Goal: Transaction & Acquisition: Subscribe to service/newsletter

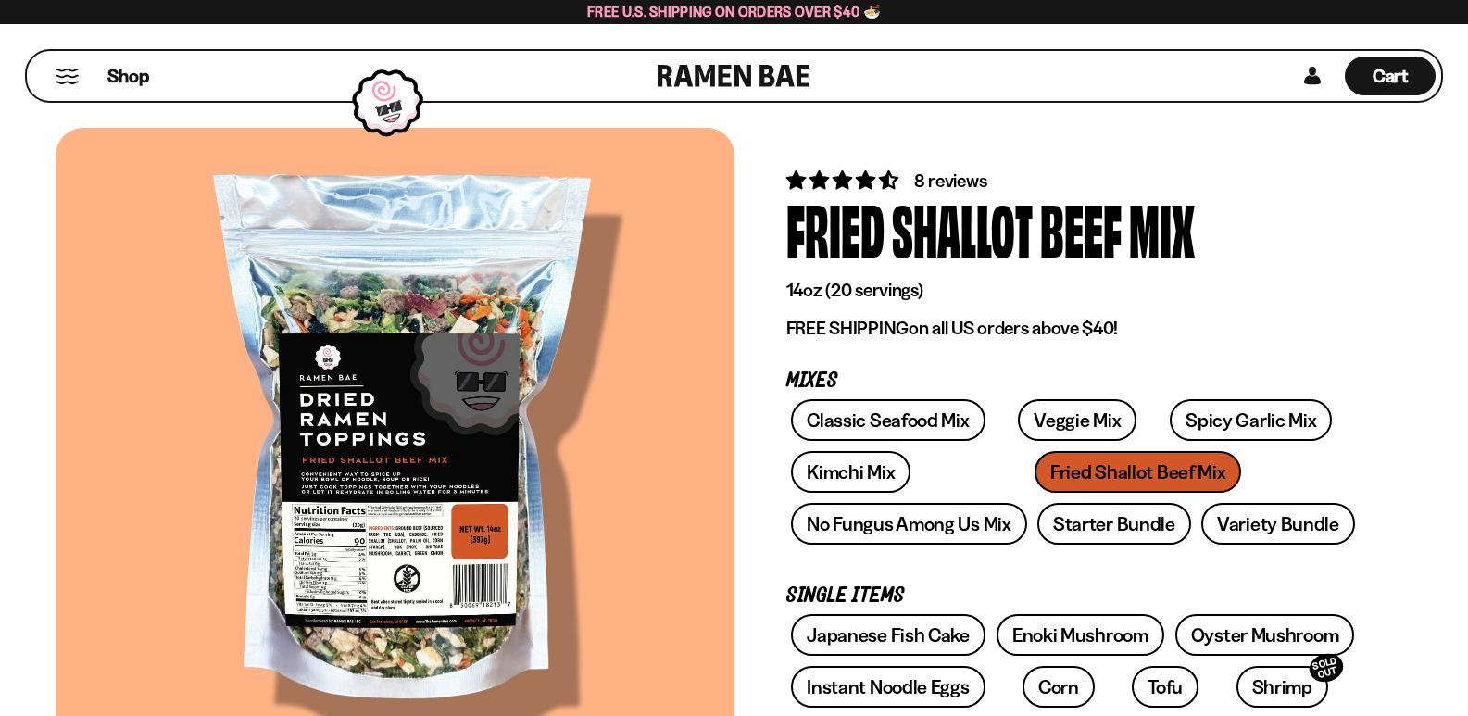
click at [73, 71] on button "Mobile Menu Trigger" at bounding box center [67, 77] width 25 height 16
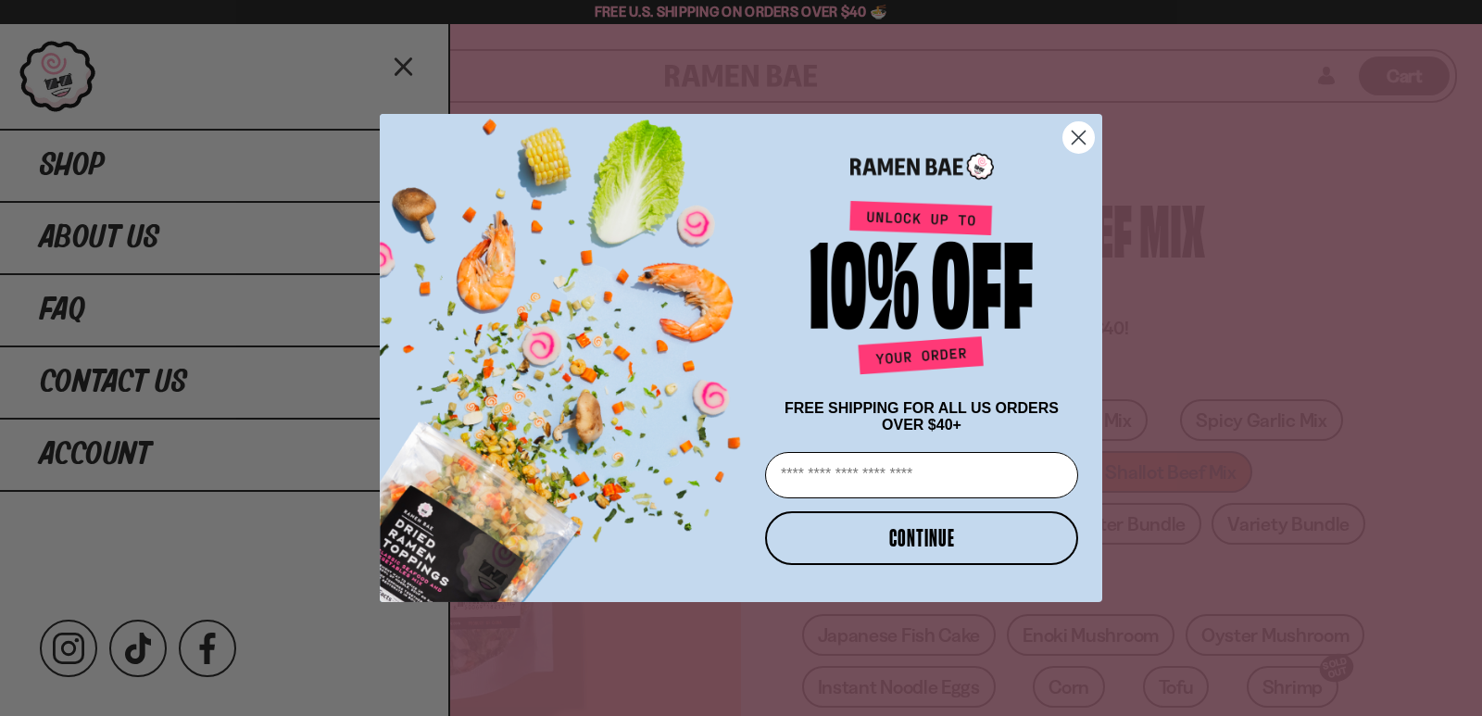
click at [107, 157] on div "Close dialog FREE SHIPPING FOR ALL US ORDERS OVER $40+ Email CONTINUE ******" at bounding box center [741, 358] width 1482 height 716
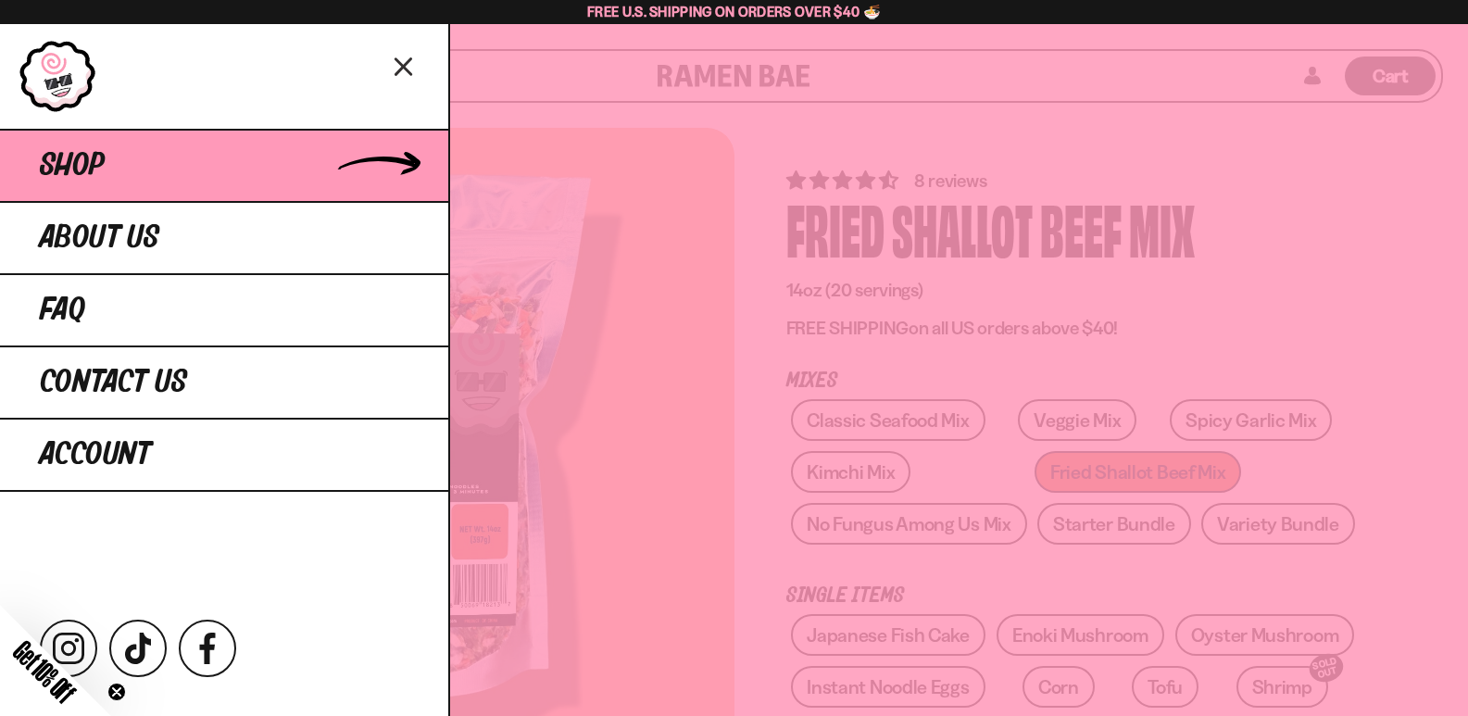
click at [346, 159] on link "Shop" at bounding box center [224, 165] width 448 height 72
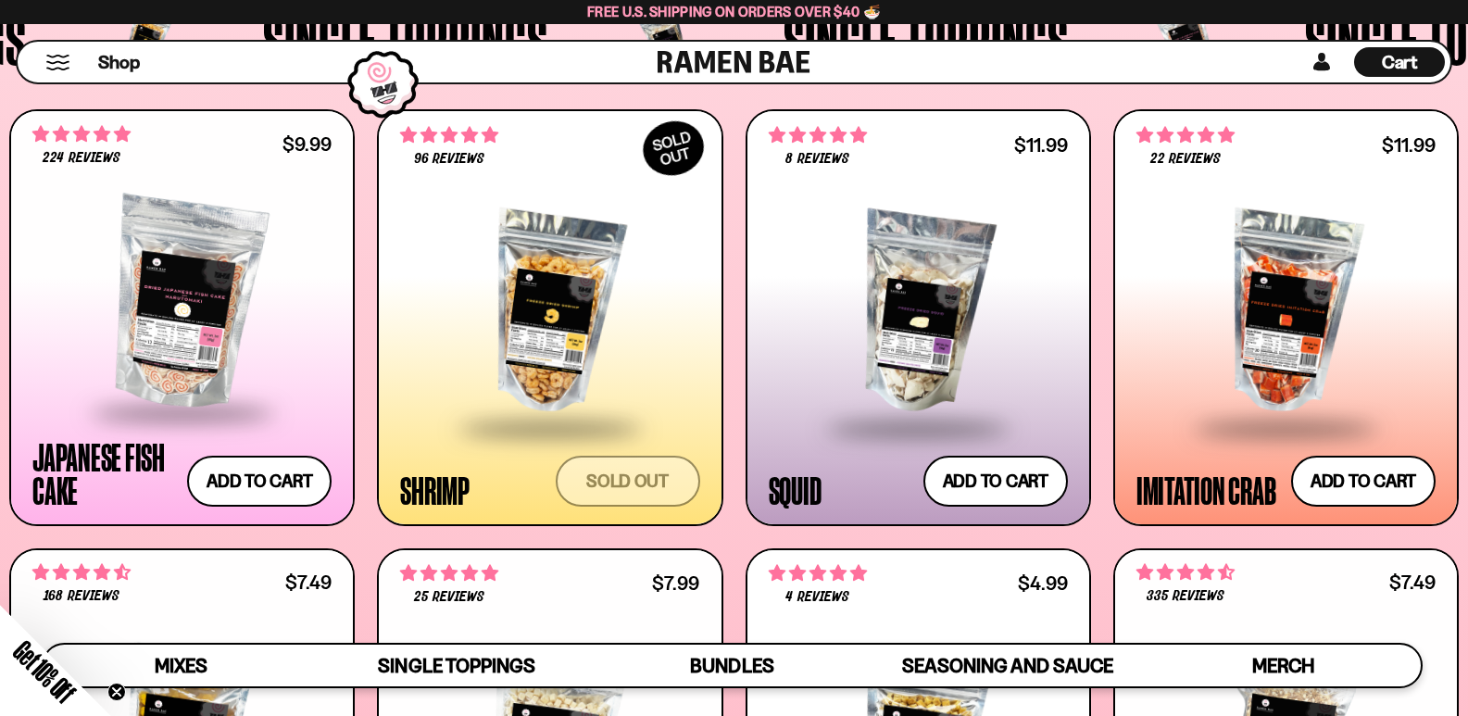
scroll to position [1667, 0]
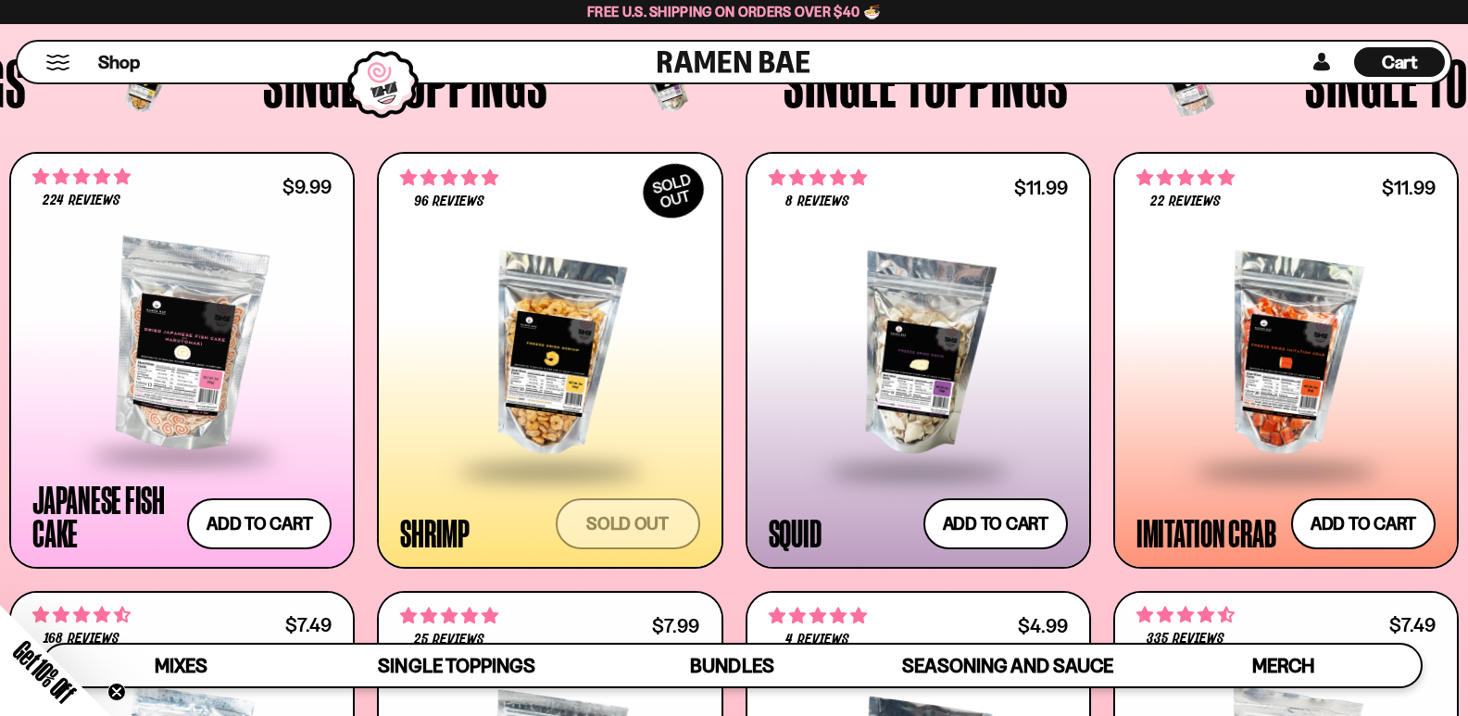
click at [522, 361] on div at bounding box center [549, 356] width 299 height 226
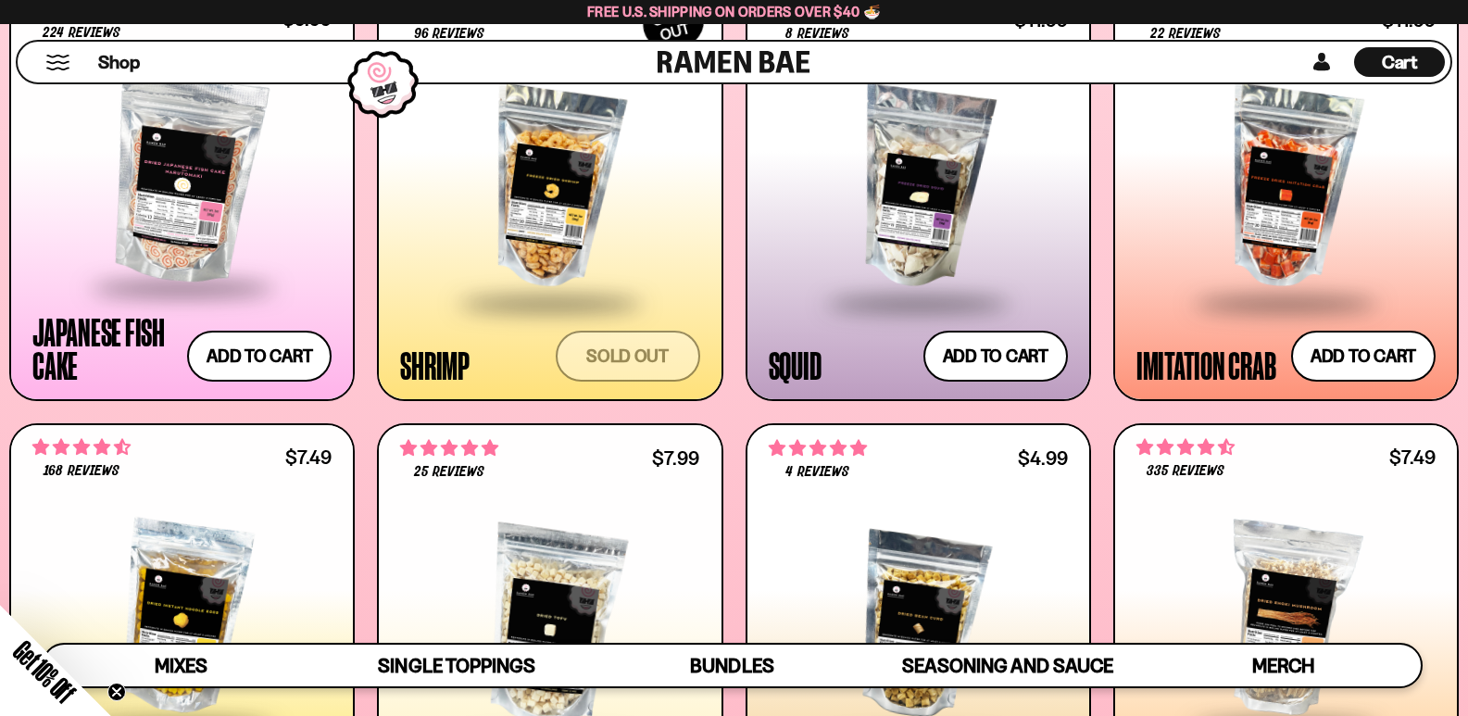
scroll to position [1660, 0]
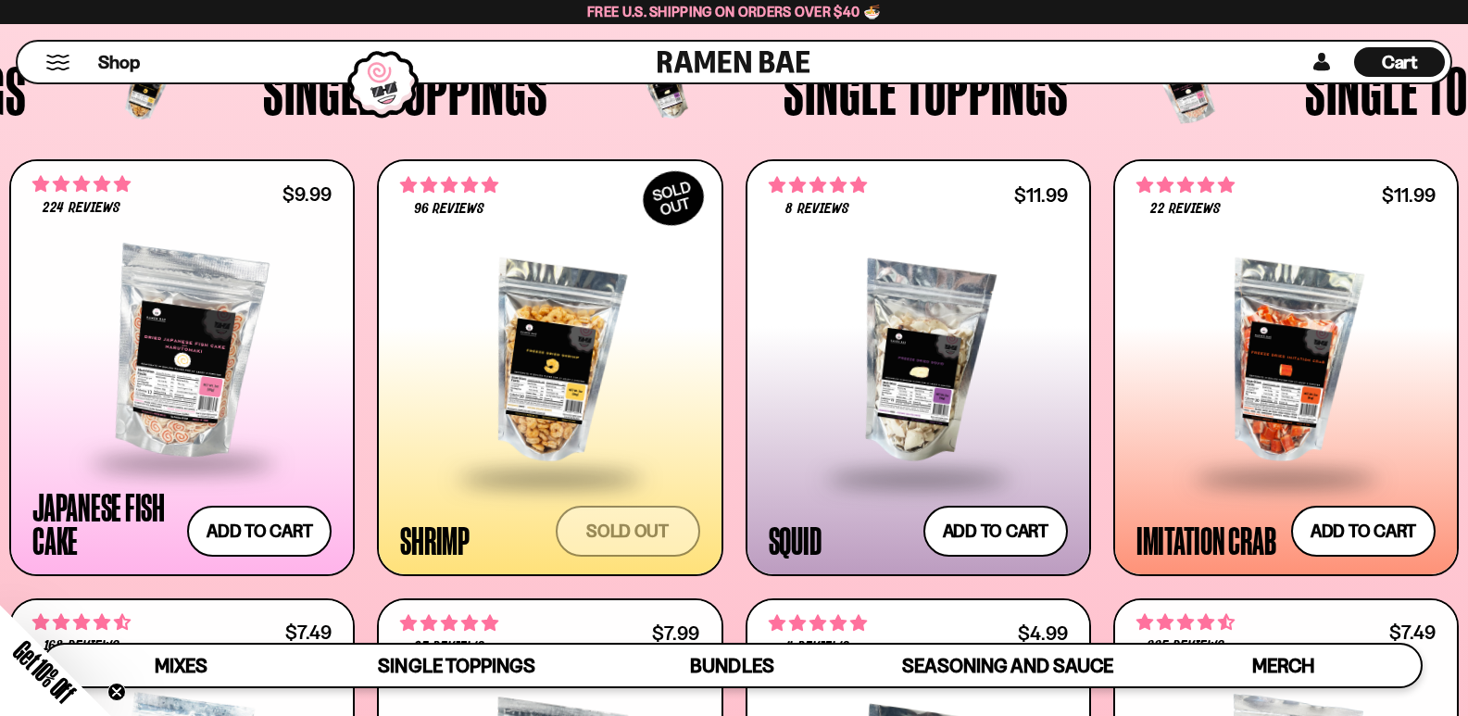
click at [923, 382] on div at bounding box center [918, 363] width 299 height 226
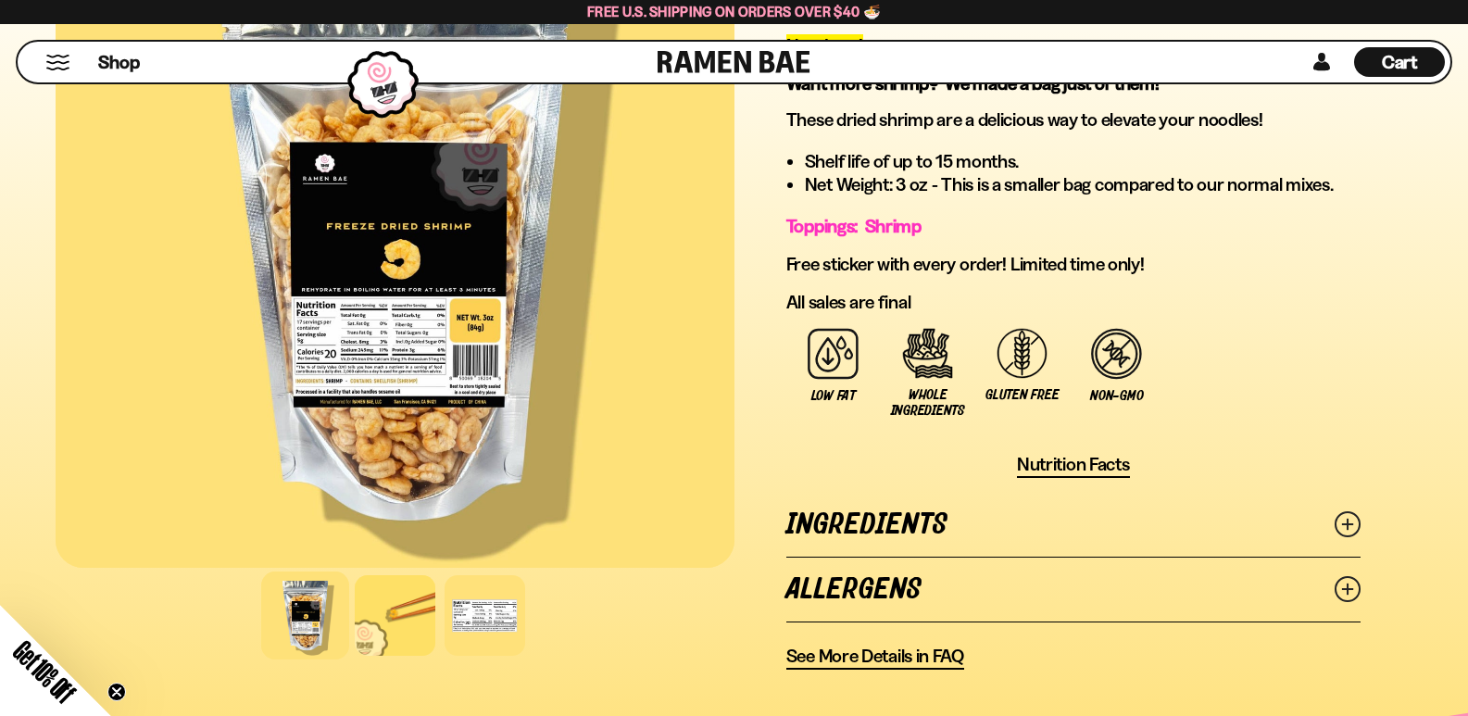
scroll to position [648, 0]
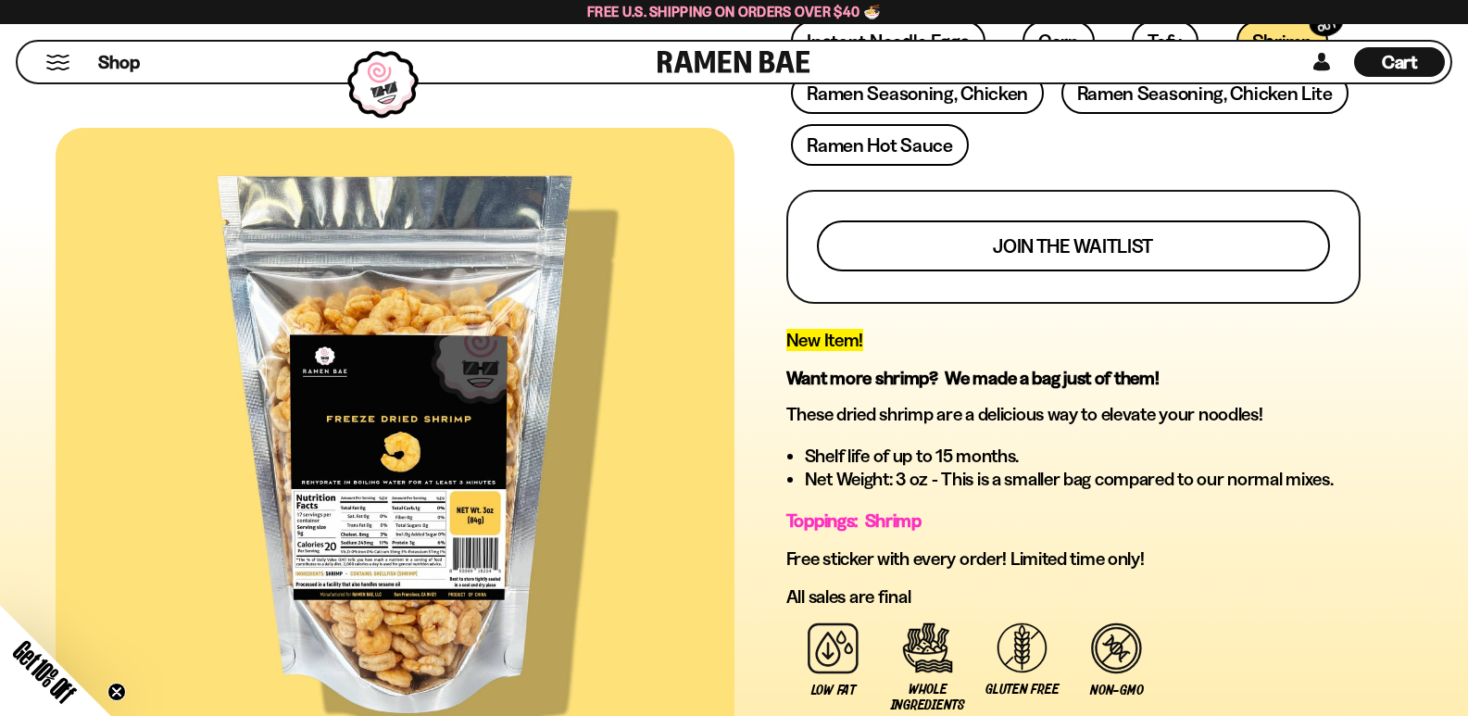
click at [984, 261] on button "Join the waitlist" at bounding box center [1073, 245] width 513 height 51
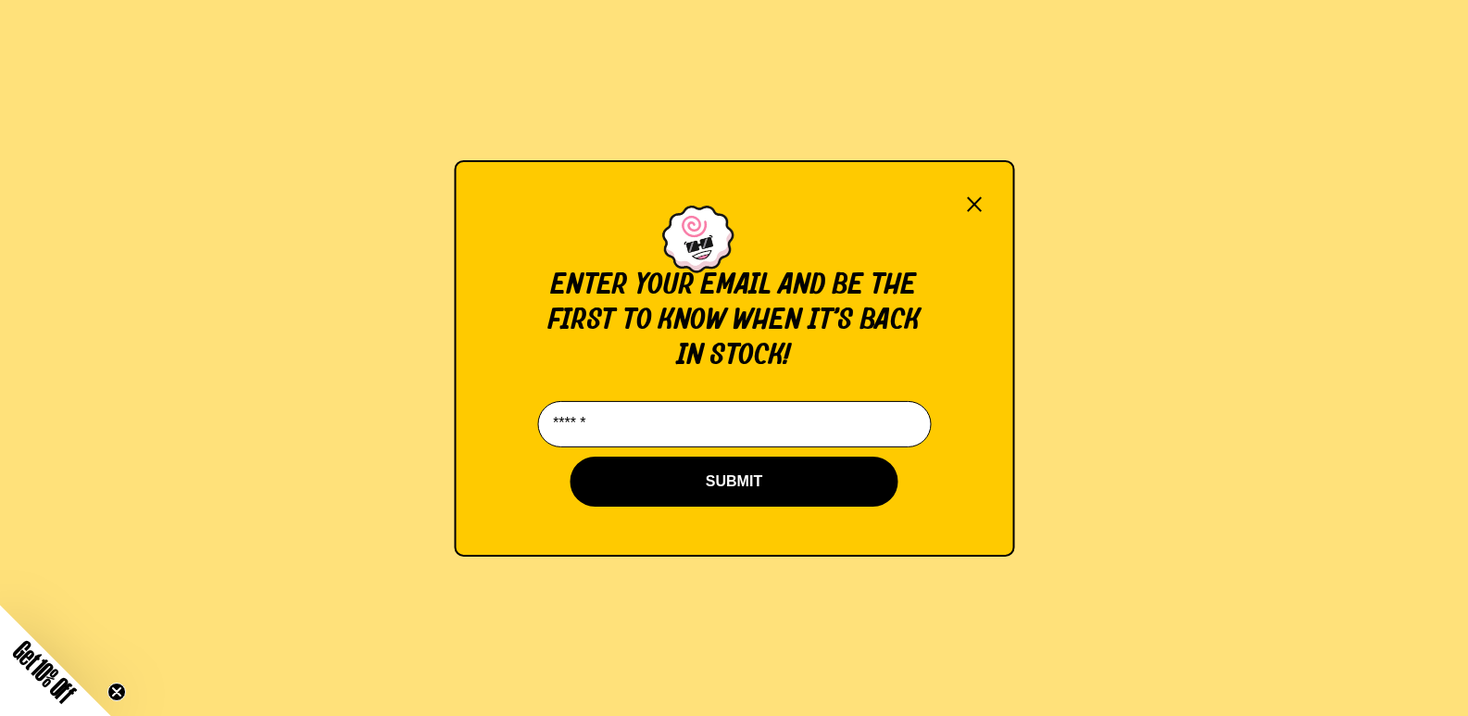
scroll to position [0, 0]
click at [686, 436] on input "Email*" at bounding box center [734, 424] width 394 height 46
type input "**********"
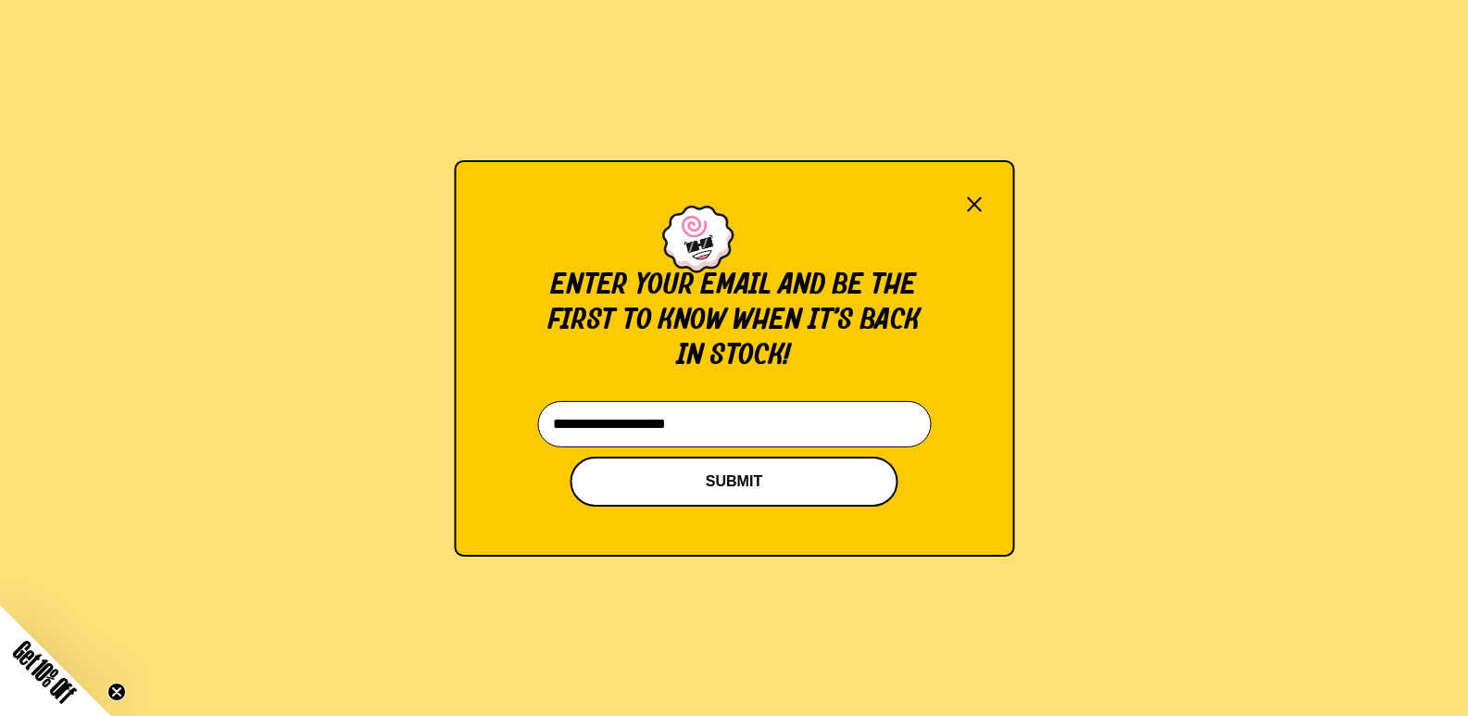
click at [734, 496] on button "SUBMIT" at bounding box center [735, 482] width 328 height 50
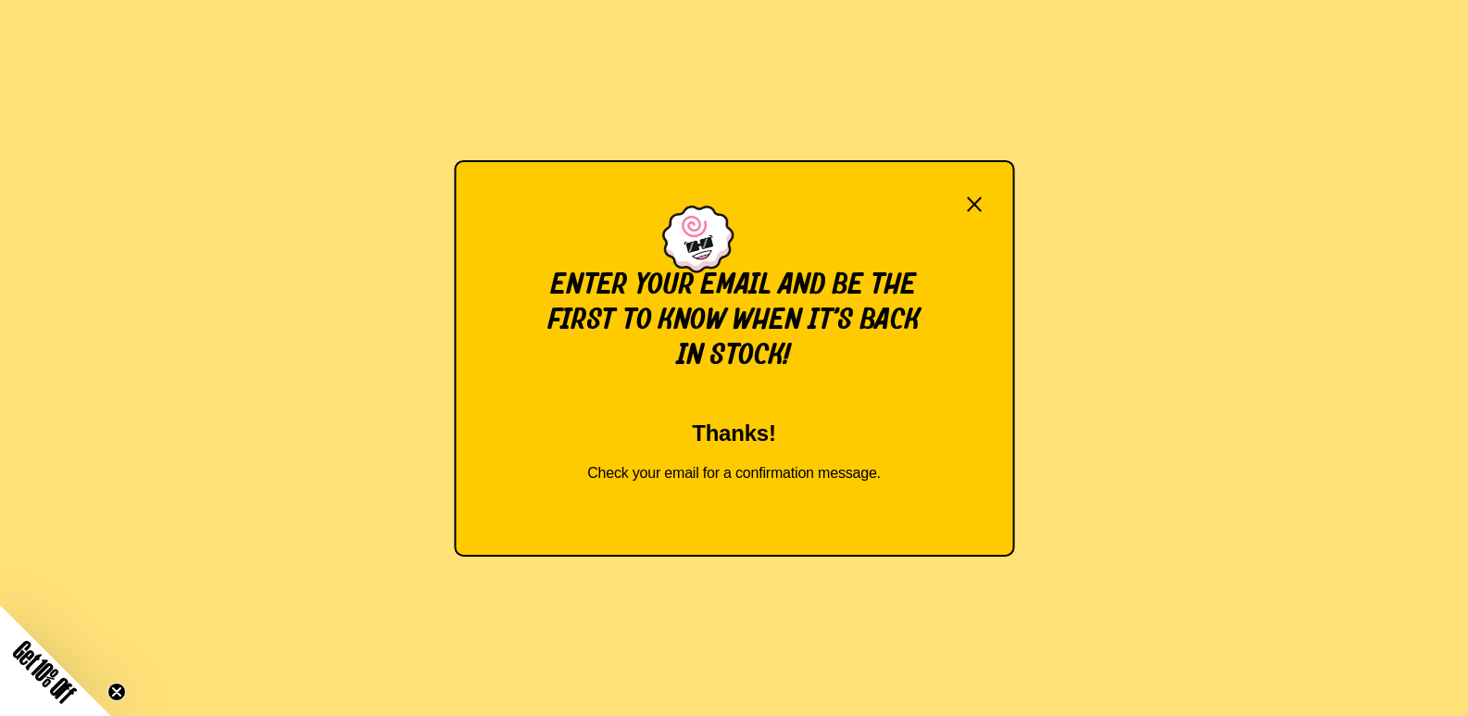
click at [975, 207] on button "×" at bounding box center [974, 204] width 20 height 26
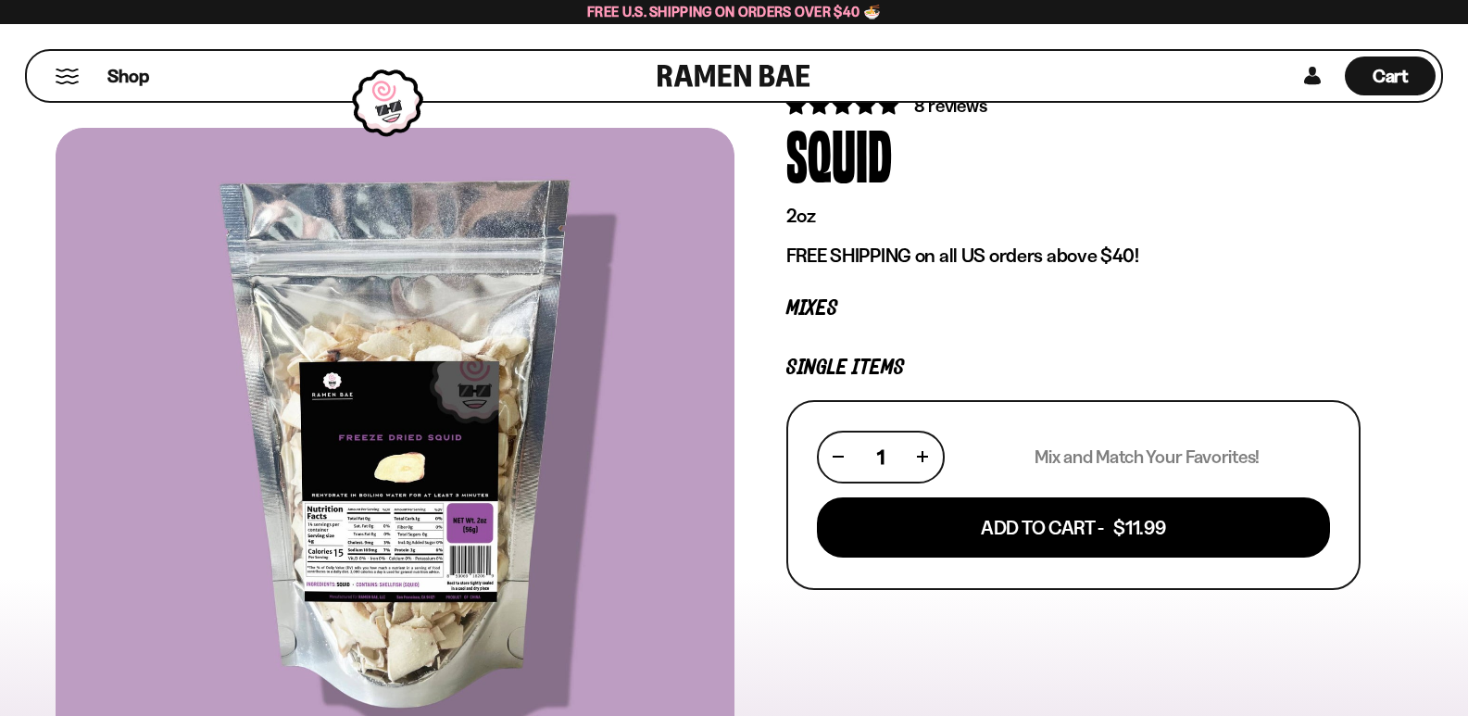
scroll to position [278, 0]
